Goal: Task Accomplishment & Management: Complete application form

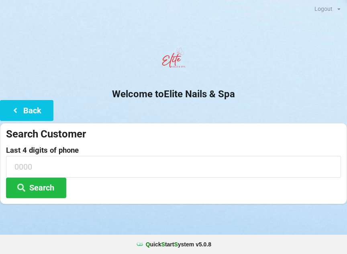
click at [40, 109] on button "Back" at bounding box center [26, 110] width 53 height 20
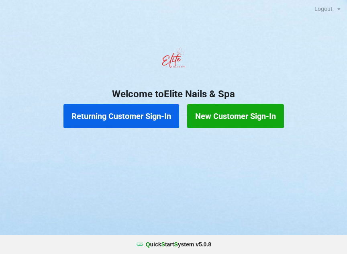
click at [101, 115] on button "Returning Customer Sign-In" at bounding box center [121, 116] width 116 height 24
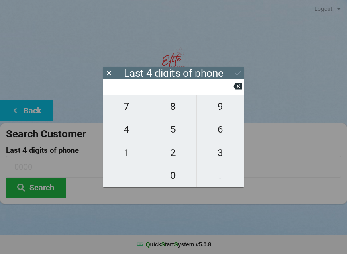
click at [174, 112] on span "8" at bounding box center [173, 106] width 47 height 17
type input "8___"
click at [212, 130] on span "6" at bounding box center [220, 129] width 47 height 17
type input "86__"
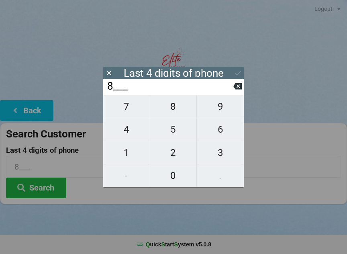
type input "86__"
click at [222, 151] on span "3" at bounding box center [220, 152] width 47 height 17
type input "863_"
click at [173, 111] on span "8" at bounding box center [173, 106] width 47 height 17
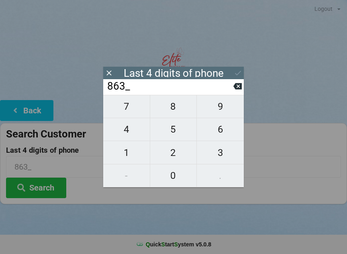
type input "8638"
click at [222, 108] on div "7 8 9 4 5 6 1 2 3 - 0 ." at bounding box center [173, 141] width 141 height 92
click at [177, 176] on div "7 8 9 4 5 6 1 2 3 - 0 ." at bounding box center [173, 141] width 141 height 92
click at [235, 90] on icon at bounding box center [237, 86] width 8 height 6
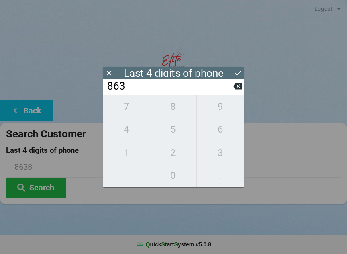
click at [236, 87] on icon at bounding box center [237, 86] width 8 height 6
click at [238, 88] on icon at bounding box center [237, 86] width 8 height 6
click at [237, 90] on icon at bounding box center [237, 86] width 8 height 6
click at [239, 90] on icon at bounding box center [237, 86] width 8 height 6
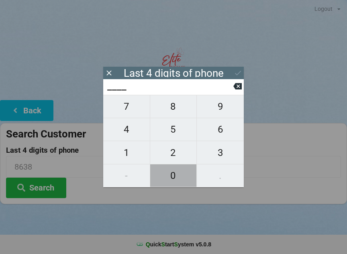
click at [175, 176] on span "0" at bounding box center [173, 175] width 47 height 17
type input "0___"
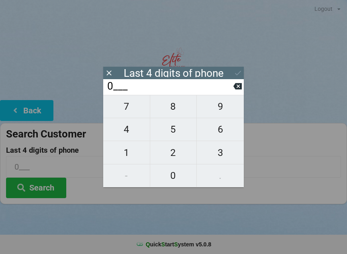
click at [229, 134] on span "6" at bounding box center [220, 129] width 47 height 17
type input "06__"
click at [222, 150] on span "3" at bounding box center [220, 152] width 47 height 17
type input "063_"
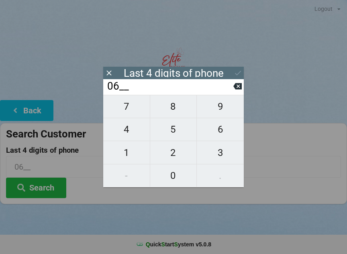
type input "063_"
click at [235, 87] on icon at bounding box center [237, 86] width 8 height 6
click at [240, 90] on icon at bounding box center [237, 86] width 8 height 8
click at [128, 155] on span "1" at bounding box center [126, 152] width 47 height 17
type input "01__"
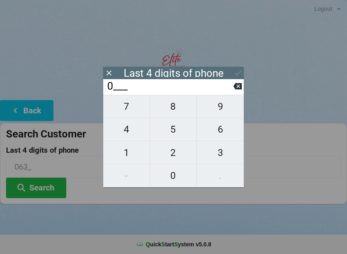
type input "01__"
click at [222, 134] on span "6" at bounding box center [220, 129] width 47 height 17
type input "016_"
click at [223, 153] on span "3" at bounding box center [220, 152] width 47 height 17
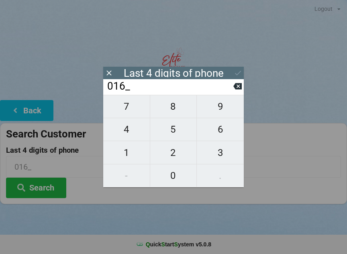
type input "0163"
click at [239, 69] on icon at bounding box center [238, 73] width 8 height 8
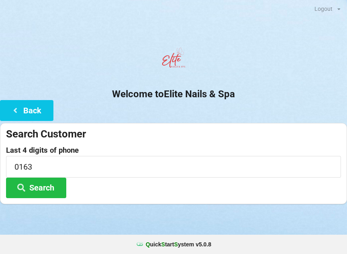
click at [39, 186] on button "Search" at bounding box center [36, 187] width 60 height 20
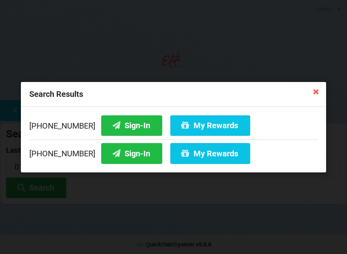
click at [118, 154] on button "Sign-In" at bounding box center [131, 153] width 61 height 20
